Goal: Task Accomplishment & Management: Manage account settings

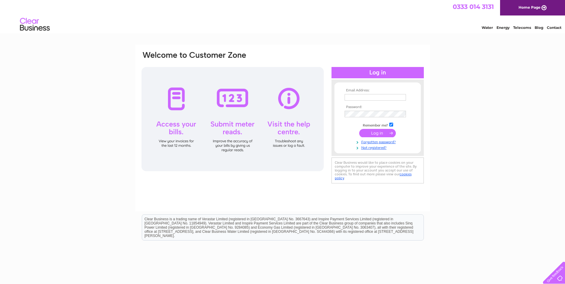
type input "accounts@davidmoulandhaulage.co.uk"
click at [372, 130] on input "submit" at bounding box center [377, 133] width 37 height 8
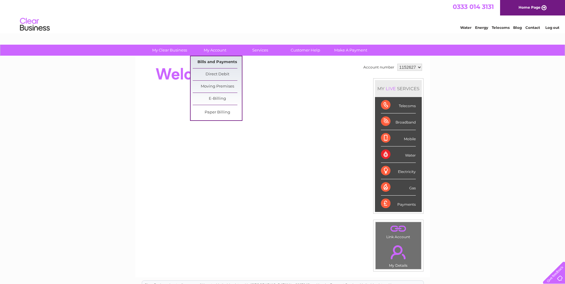
drag, startPoint x: 218, startPoint y: 59, endPoint x: 222, endPoint y: 60, distance: 3.4
click at [218, 59] on link "Bills and Payments" at bounding box center [217, 62] width 49 height 12
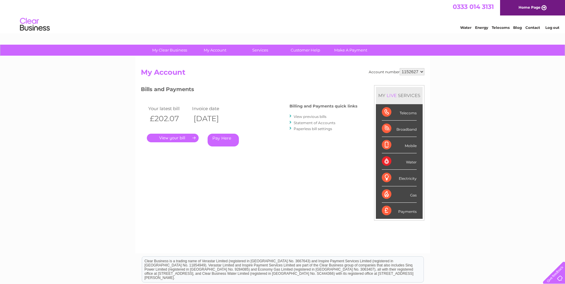
click at [174, 139] on link "." at bounding box center [173, 138] width 52 height 9
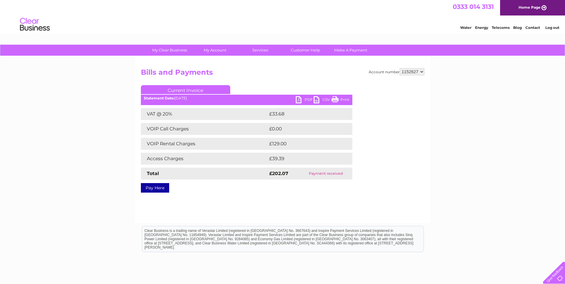
click at [310, 97] on link "PDF" at bounding box center [305, 100] width 18 height 9
